Goal: Find specific page/section: Find specific page/section

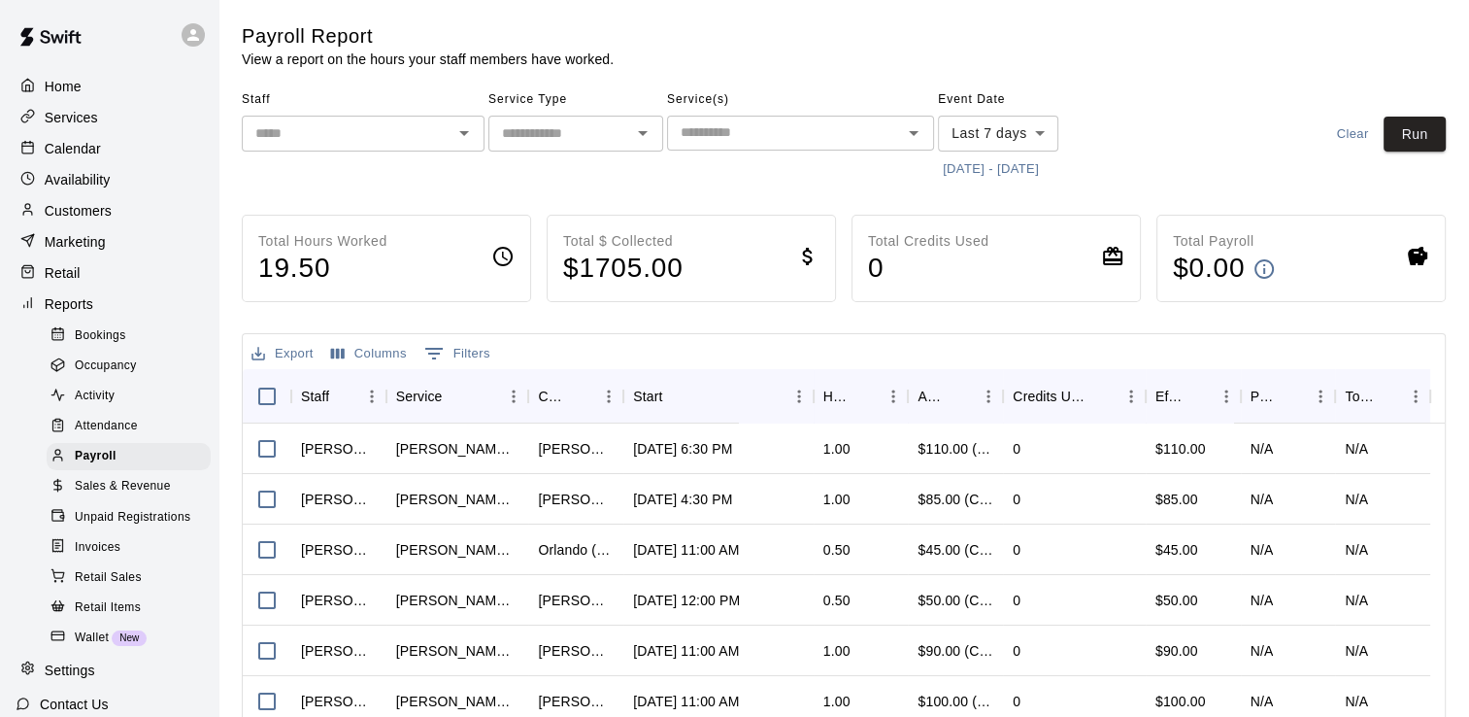
click at [571, 39] on h5 "Payroll Report" at bounding box center [428, 36] width 372 height 26
